Goal: Transaction & Acquisition: Subscribe to service/newsletter

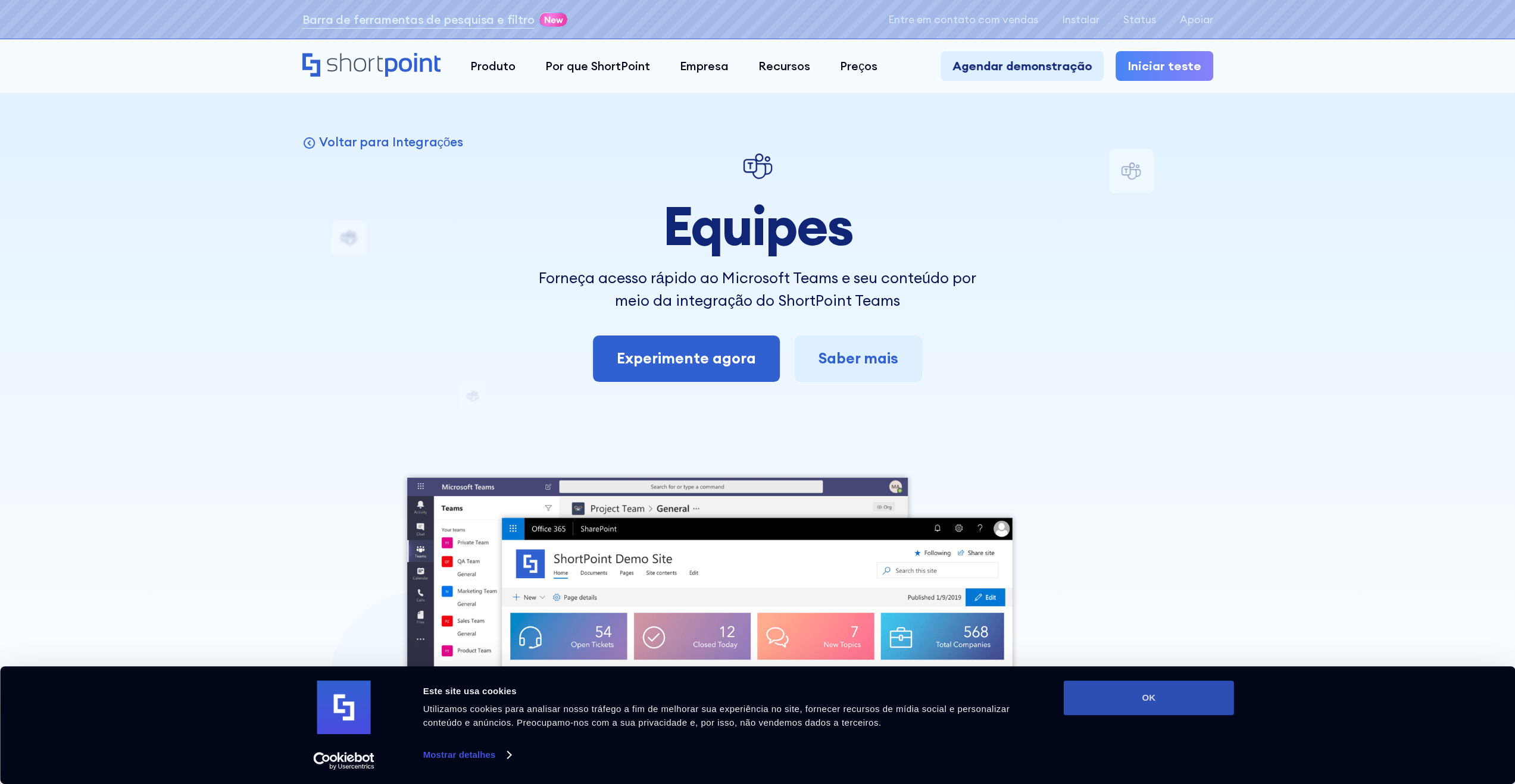
click at [1155, 693] on button "OK" at bounding box center [1149, 698] width 170 height 35
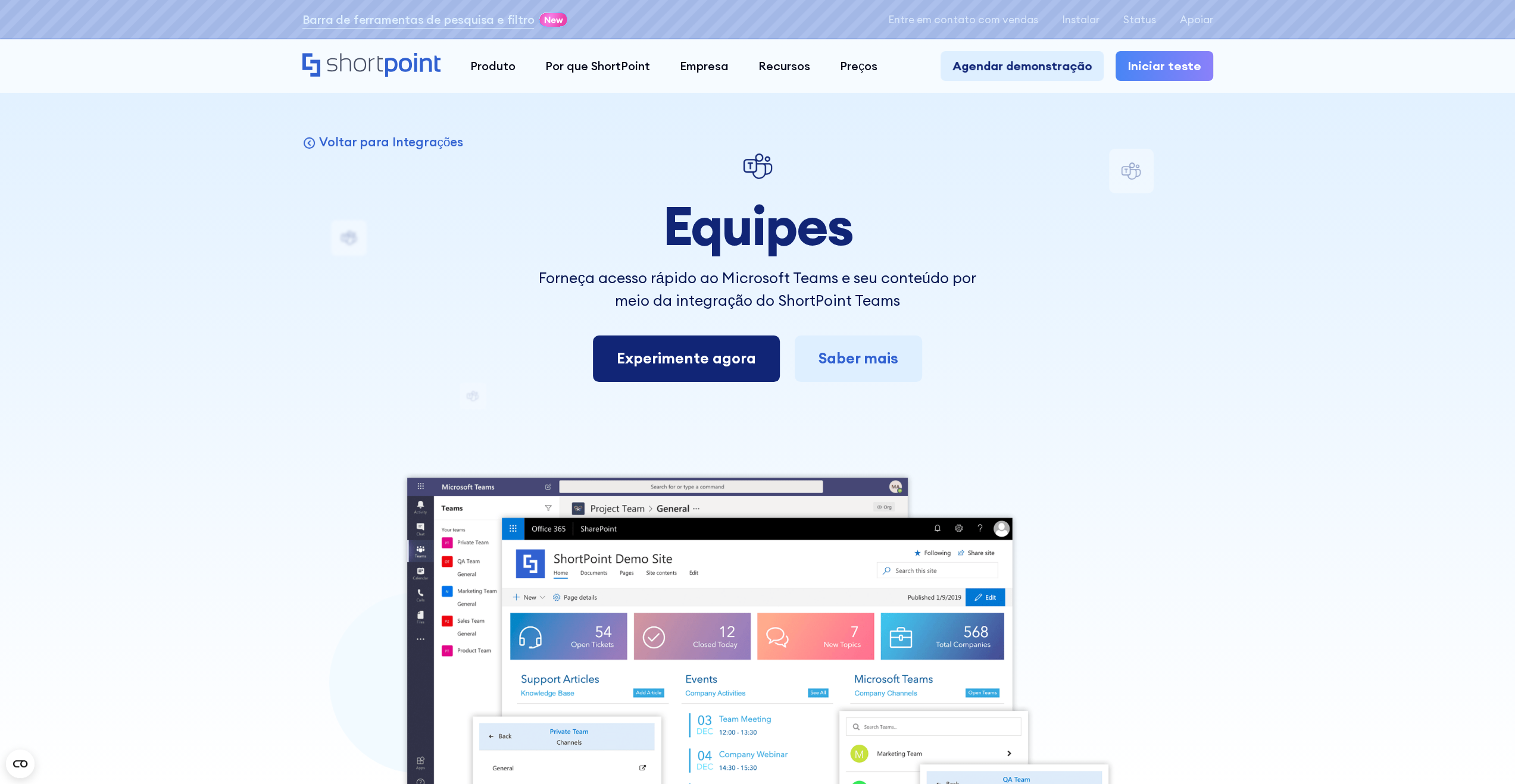
click at [673, 373] on link "Experimente agora" at bounding box center [686, 358] width 187 height 46
